Goal: Check status: Check status

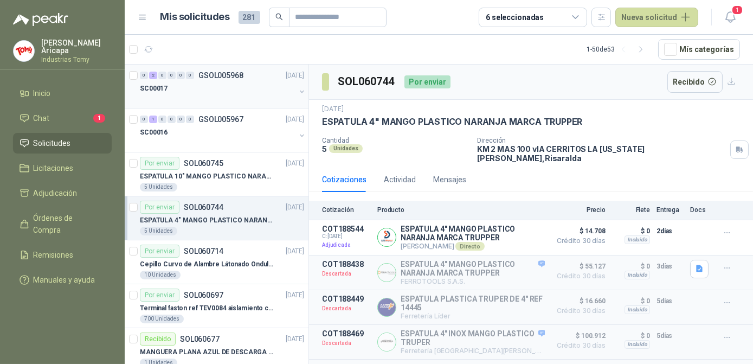
click at [212, 106] on div "0 2 0 0 0 0 GSOL005968 [DATE] SC00017" at bounding box center [217, 86] width 184 height 44
click at [218, 137] on div "SC00016" at bounding box center [217, 132] width 155 height 13
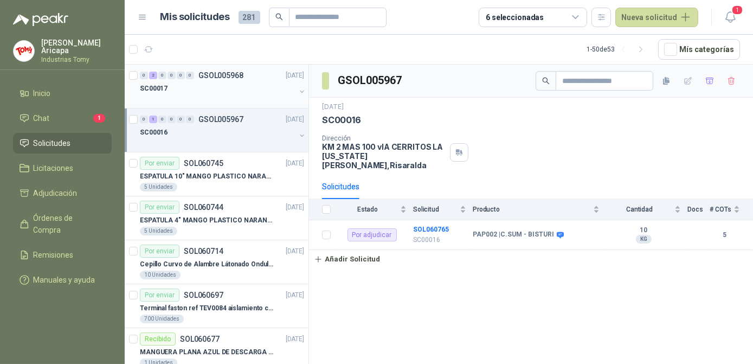
click at [169, 87] on div "SC00017" at bounding box center [217, 88] width 155 height 13
click at [297, 93] on button "button" at bounding box center [301, 91] width 9 height 9
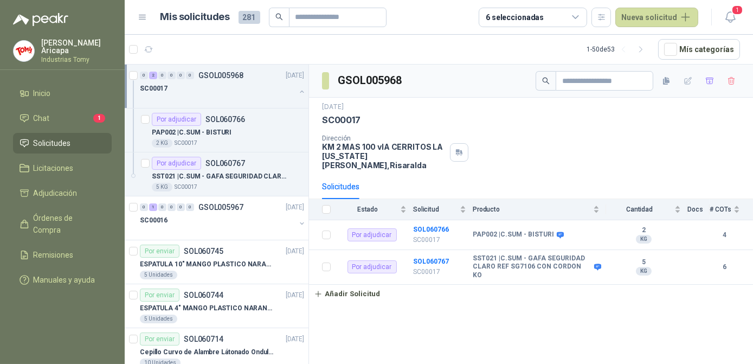
click at [297, 93] on button "button" at bounding box center [301, 91] width 9 height 9
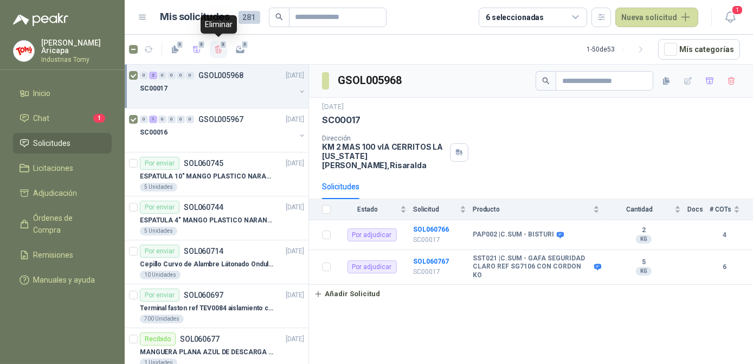
click at [217, 47] on icon "button" at bounding box center [218, 49] width 9 height 9
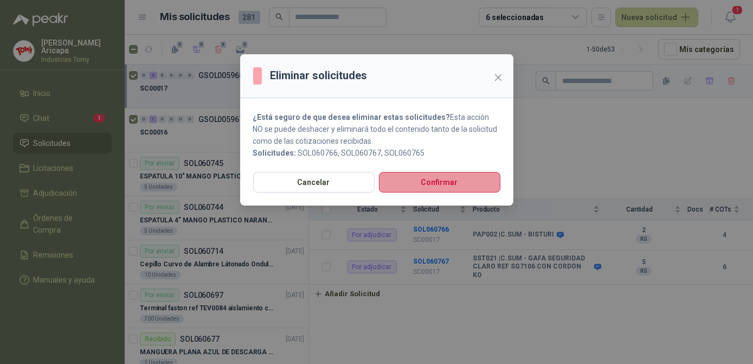
click at [446, 184] on button "Confirmar" at bounding box center [439, 182] width 121 height 21
